Goal: Information Seeking & Learning: Learn about a topic

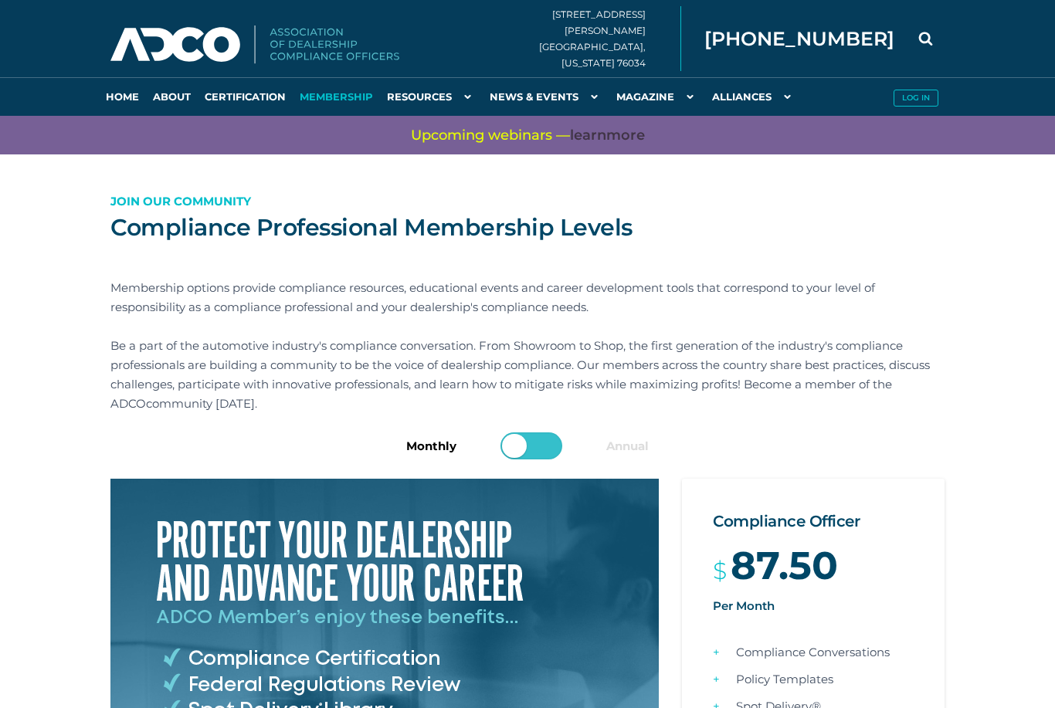
click at [543, 83] on link "News & Events" at bounding box center [546, 96] width 127 height 39
click at [541, 96] on link "News & Events" at bounding box center [546, 96] width 127 height 39
click at [547, 96] on link "News & Events" at bounding box center [546, 96] width 127 height 39
click at [0, 0] on link "Newsroom" at bounding box center [0, 0] width 0 height 0
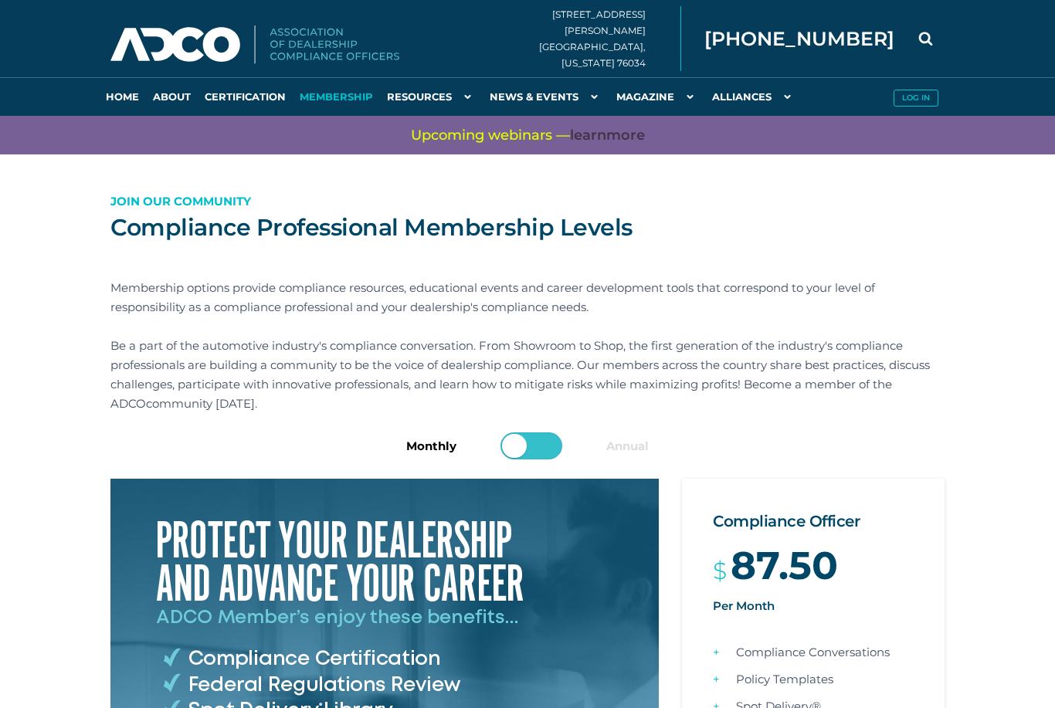
click at [0, 0] on link "Compliance Resources" at bounding box center [0, 0] width 0 height 0
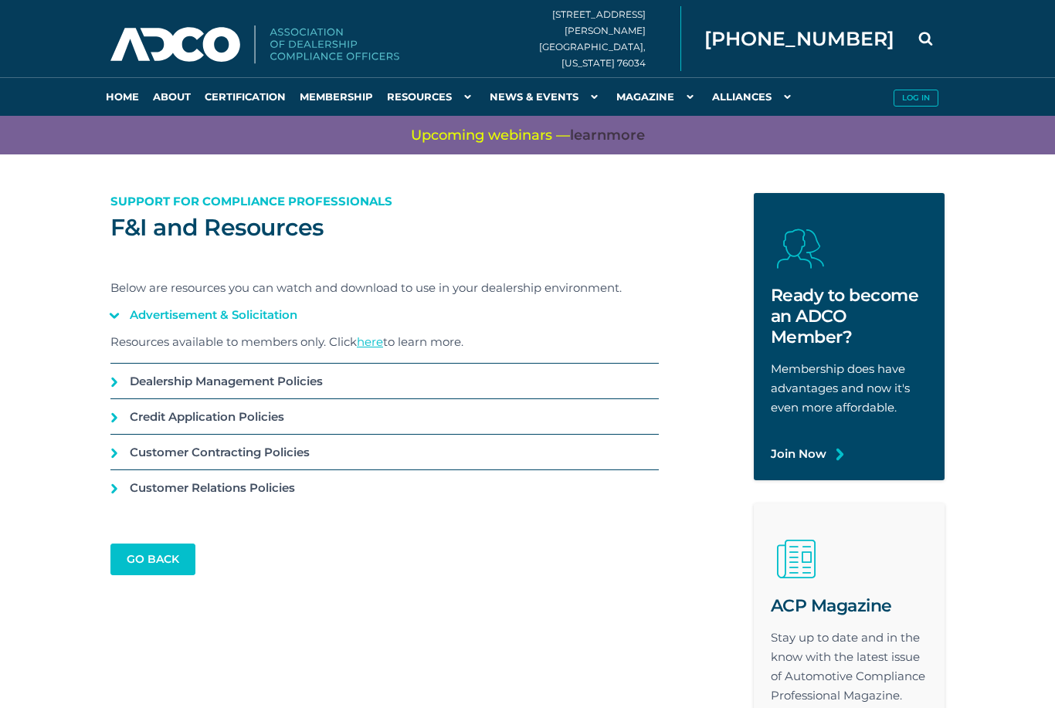
click at [252, 97] on link "Certification" at bounding box center [245, 96] width 95 height 39
click at [175, 96] on link "About" at bounding box center [172, 96] width 52 height 39
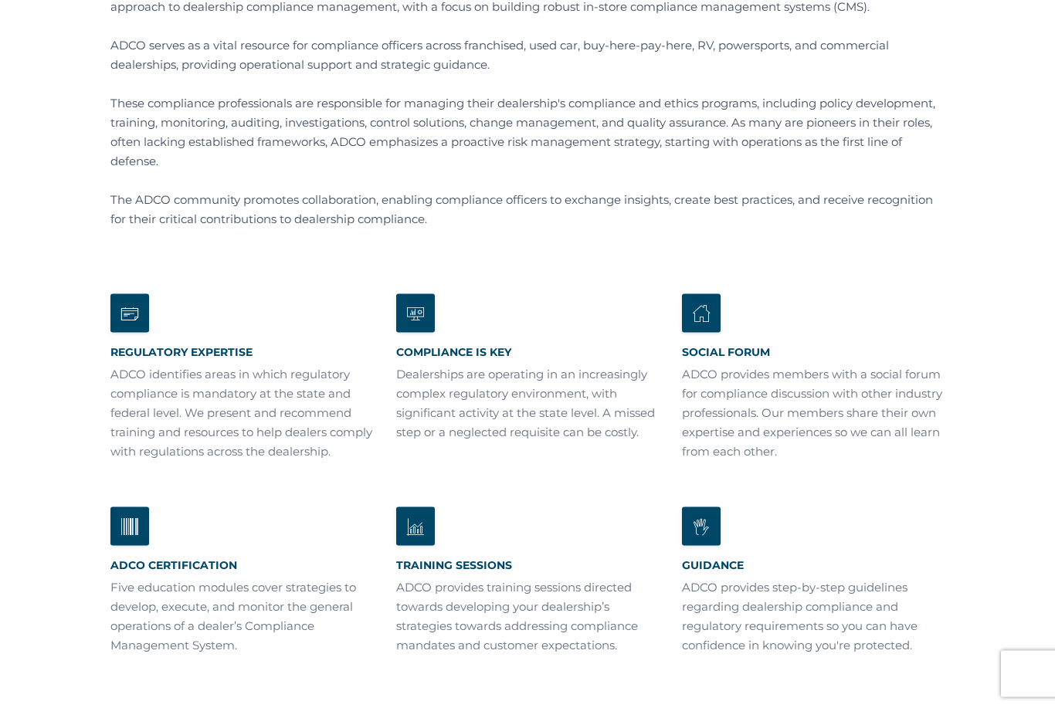
scroll to position [234, 0]
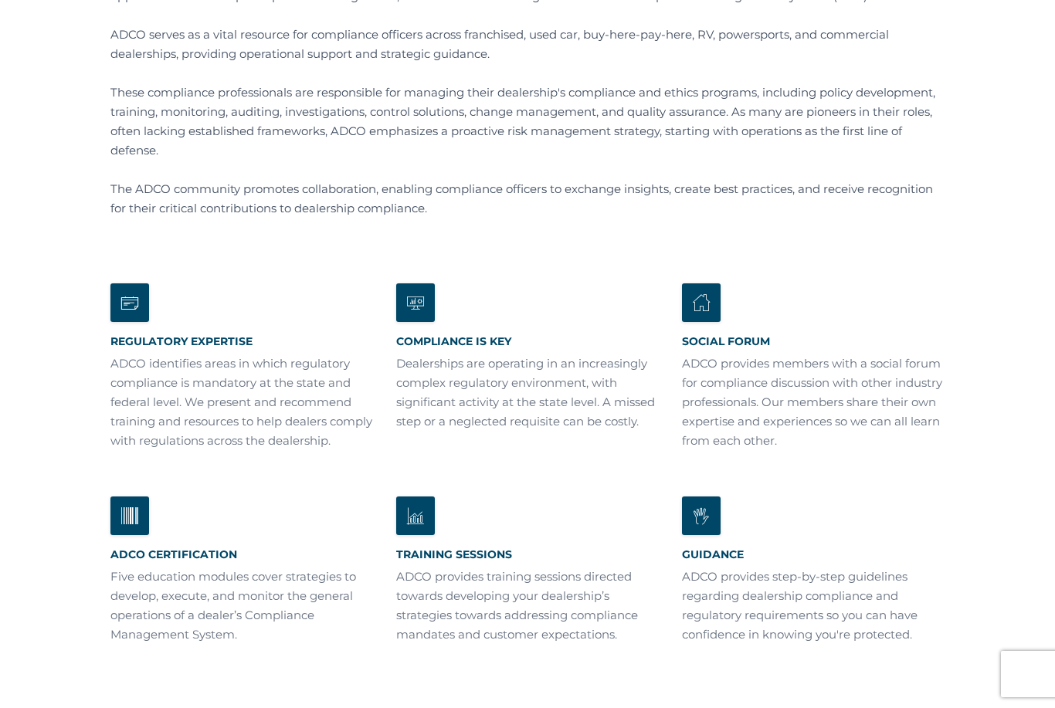
click at [155, 583] on div "ADCO Certification Five education modules cover strategies to develop, execute,…" at bounding box center [241, 595] width 263 height 97
click at [190, 589] on p "Five education modules cover strategies to develop, execute, and monitor the ge…" at bounding box center [241, 605] width 263 height 77
click at [164, 558] on div "ADCO Certification Five education modules cover strategies to develop, execute,…" at bounding box center [241, 570] width 263 height 147
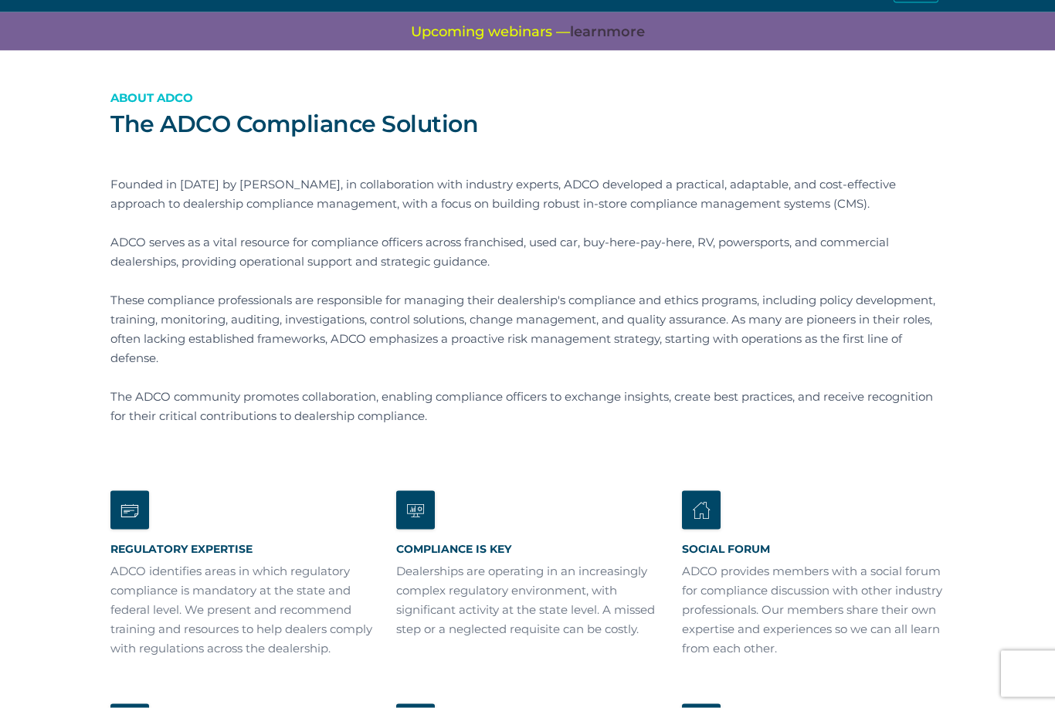
scroll to position [0, 0]
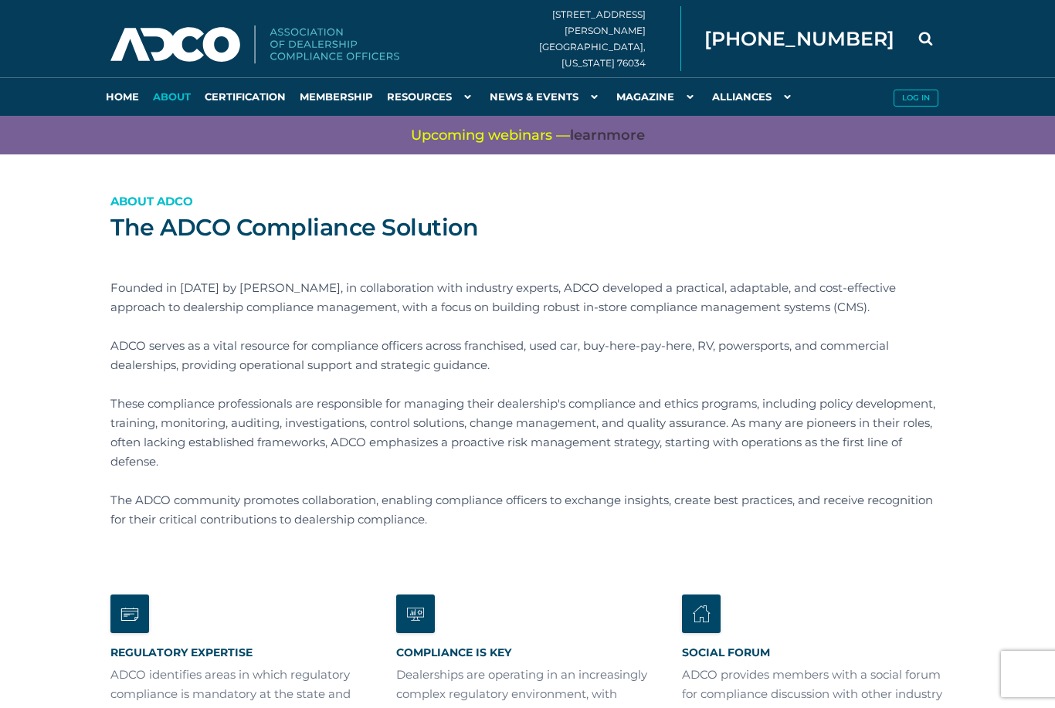
click at [237, 88] on link "Certification" at bounding box center [245, 96] width 95 height 39
